Goal: Navigation & Orientation: Find specific page/section

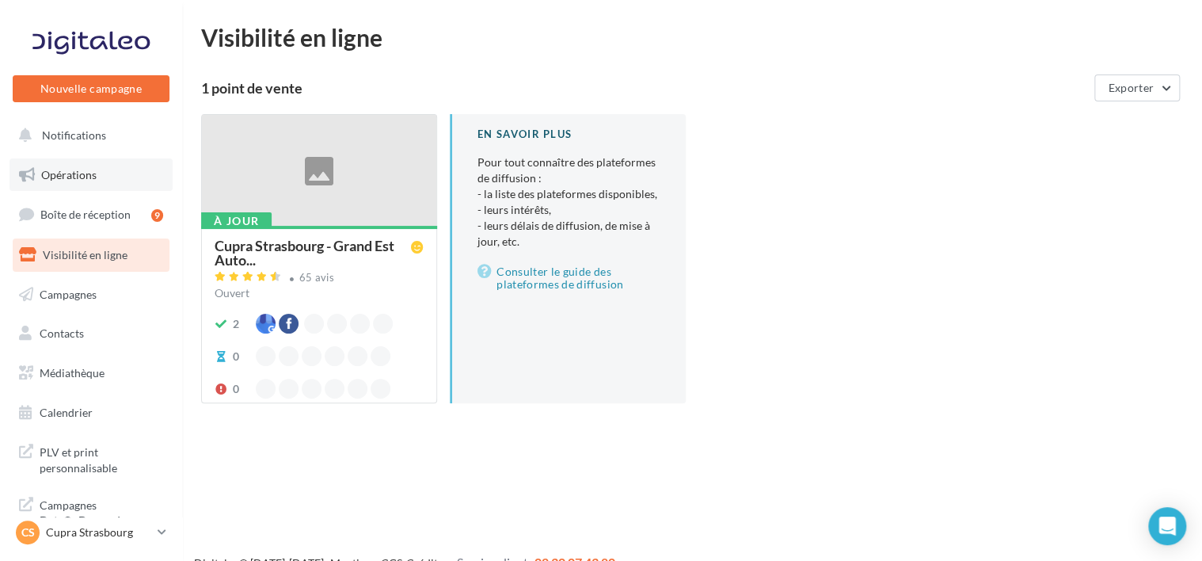
click at [95, 164] on link "Opérations" at bounding box center [91, 174] width 163 height 33
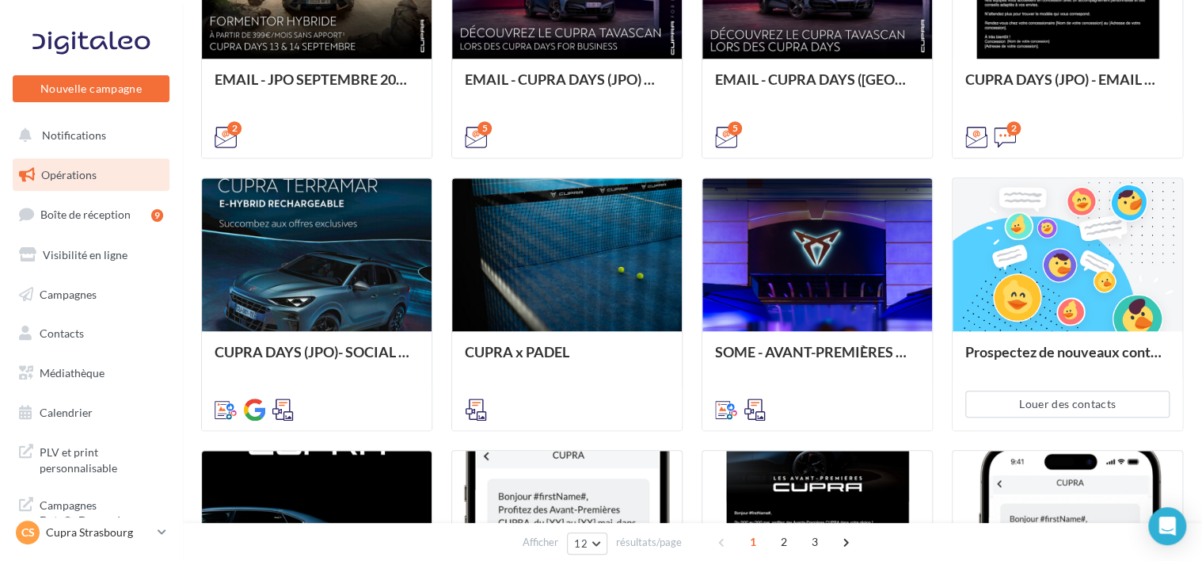
scroll to position [554, 0]
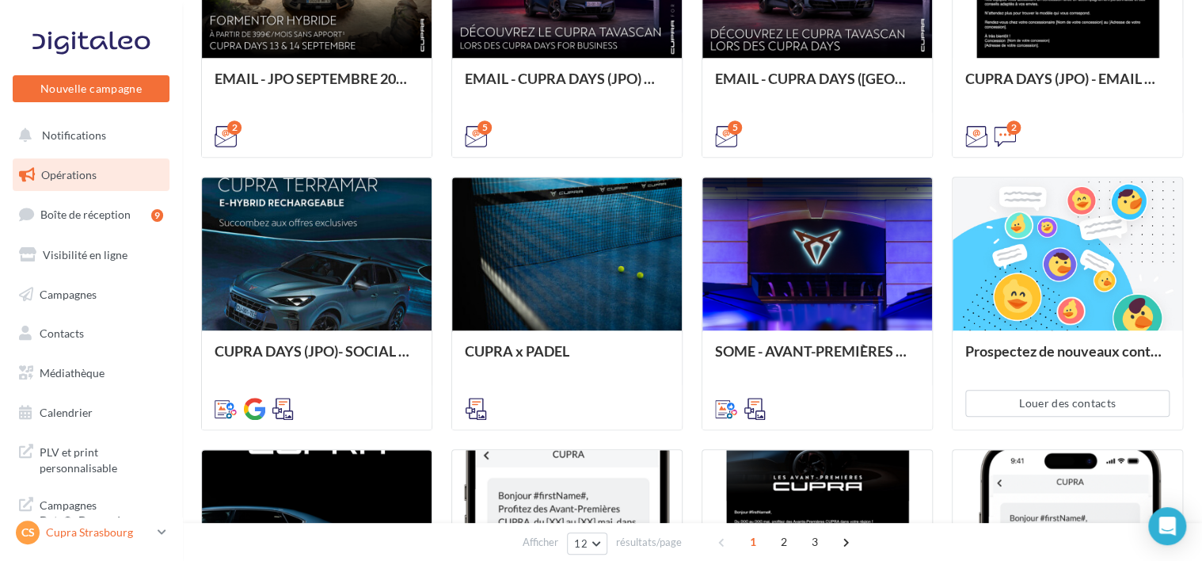
click at [147, 548] on div "CS Cupra Strasbourg cupra_strasbourg" at bounding box center [91, 539] width 182 height 44
click at [146, 538] on p "Cupra Strasbourg" at bounding box center [98, 532] width 105 height 16
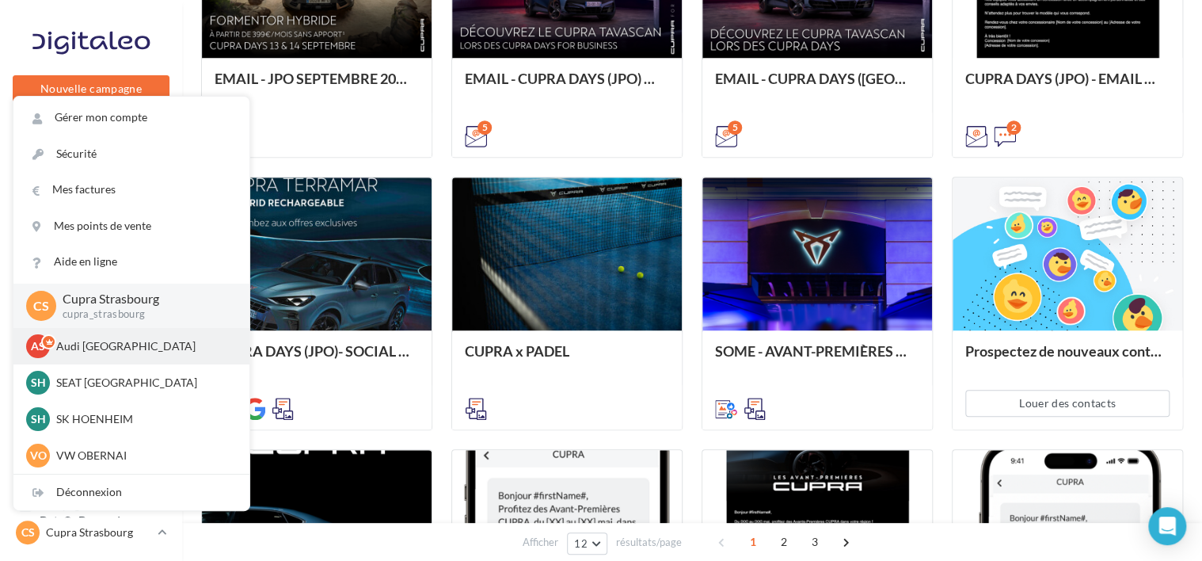
click at [94, 358] on div "AS Audi STRASBOURG audi-stra-sch" at bounding box center [131, 346] width 236 height 36
click at [87, 345] on p "Audi [GEOGRAPHIC_DATA]" at bounding box center [143, 346] width 174 height 16
